Goal: Transaction & Acquisition: Purchase product/service

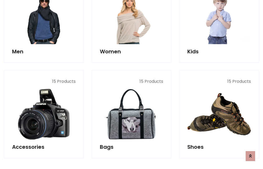
scroll to position [176, 0]
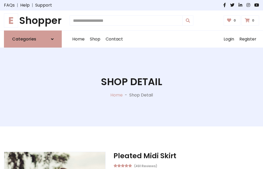
click at [33, 20] on h1 "E Shopper" at bounding box center [33, 21] width 58 height 12
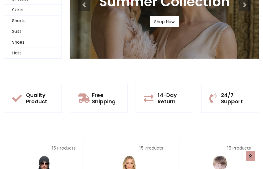
scroll to position [51, 0]
